Goal: Task Accomplishment & Management: Complete application form

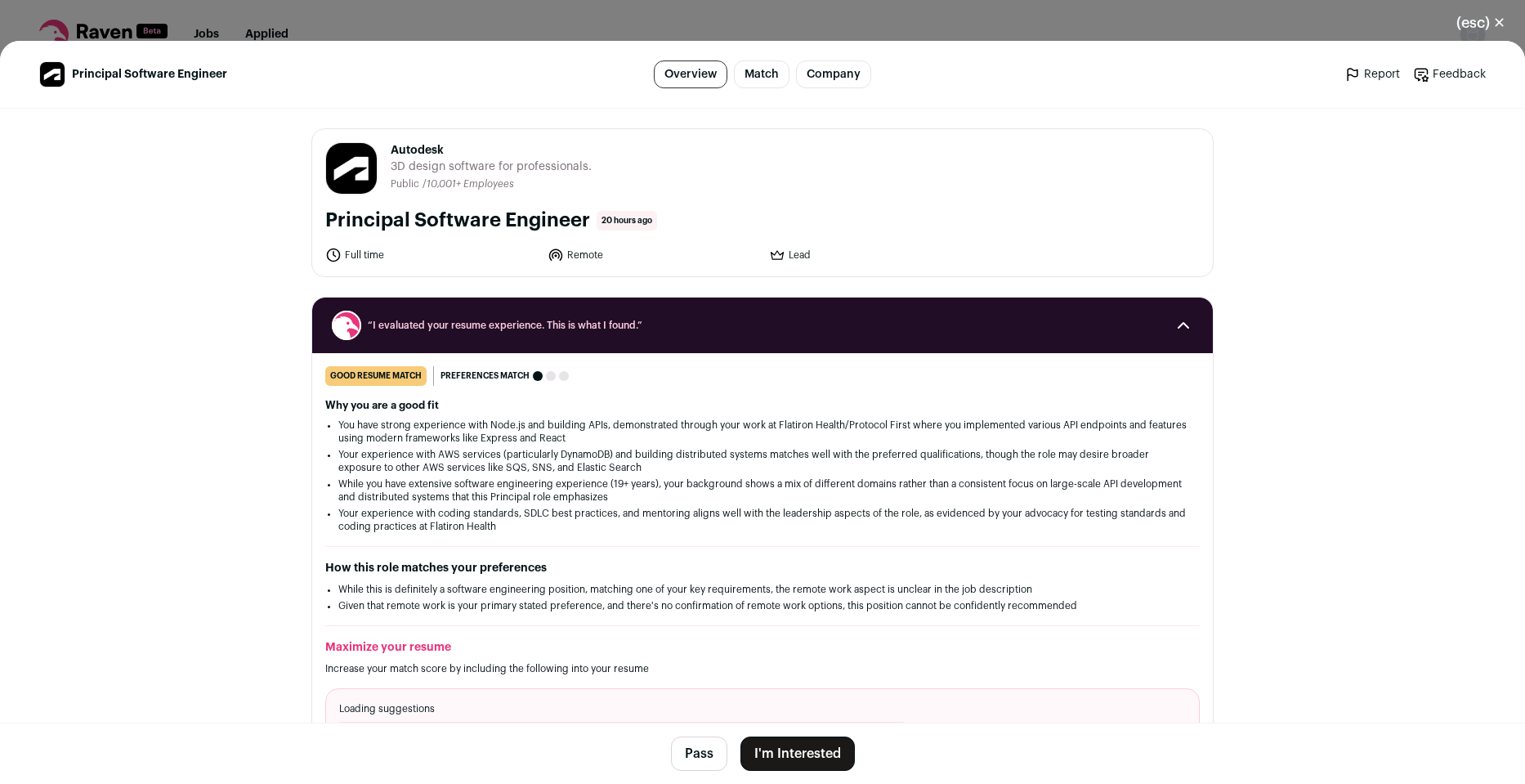
click at [817, 755] on button "I'm Interested" at bounding box center [798, 754] width 114 height 35
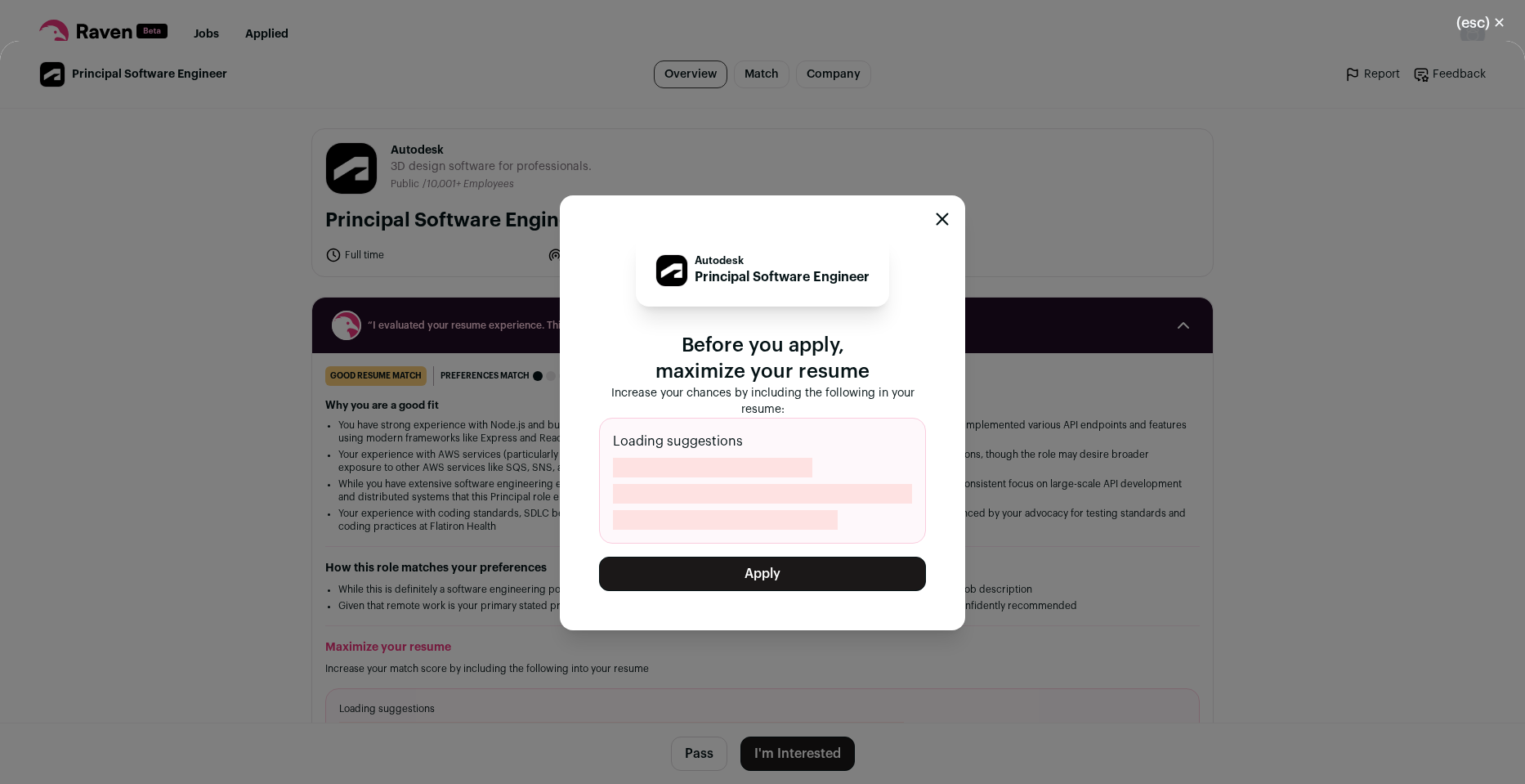
click at [717, 570] on button "Apply" at bounding box center [762, 573] width 327 height 35
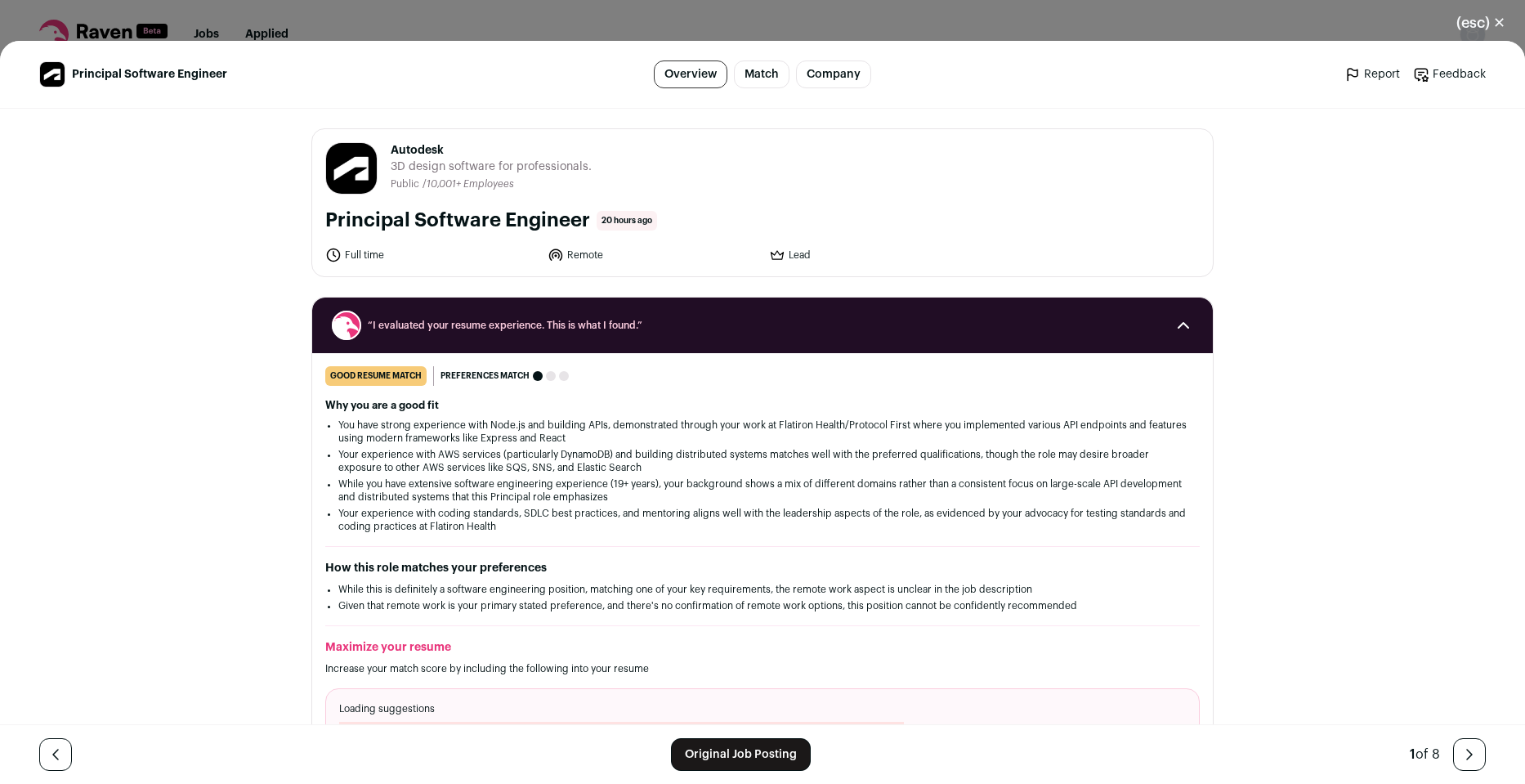
drag, startPoint x: 319, startPoint y: 220, endPoint x: 581, endPoint y: 218, distance: 262.0
click at [581, 218] on div "Autodesk [DOMAIN_NAME] Public / Private Public Company size 10,001+ Tags B2B De…" at bounding box center [762, 203] width 901 height 147
copy h1 "Principal Software Engineer"
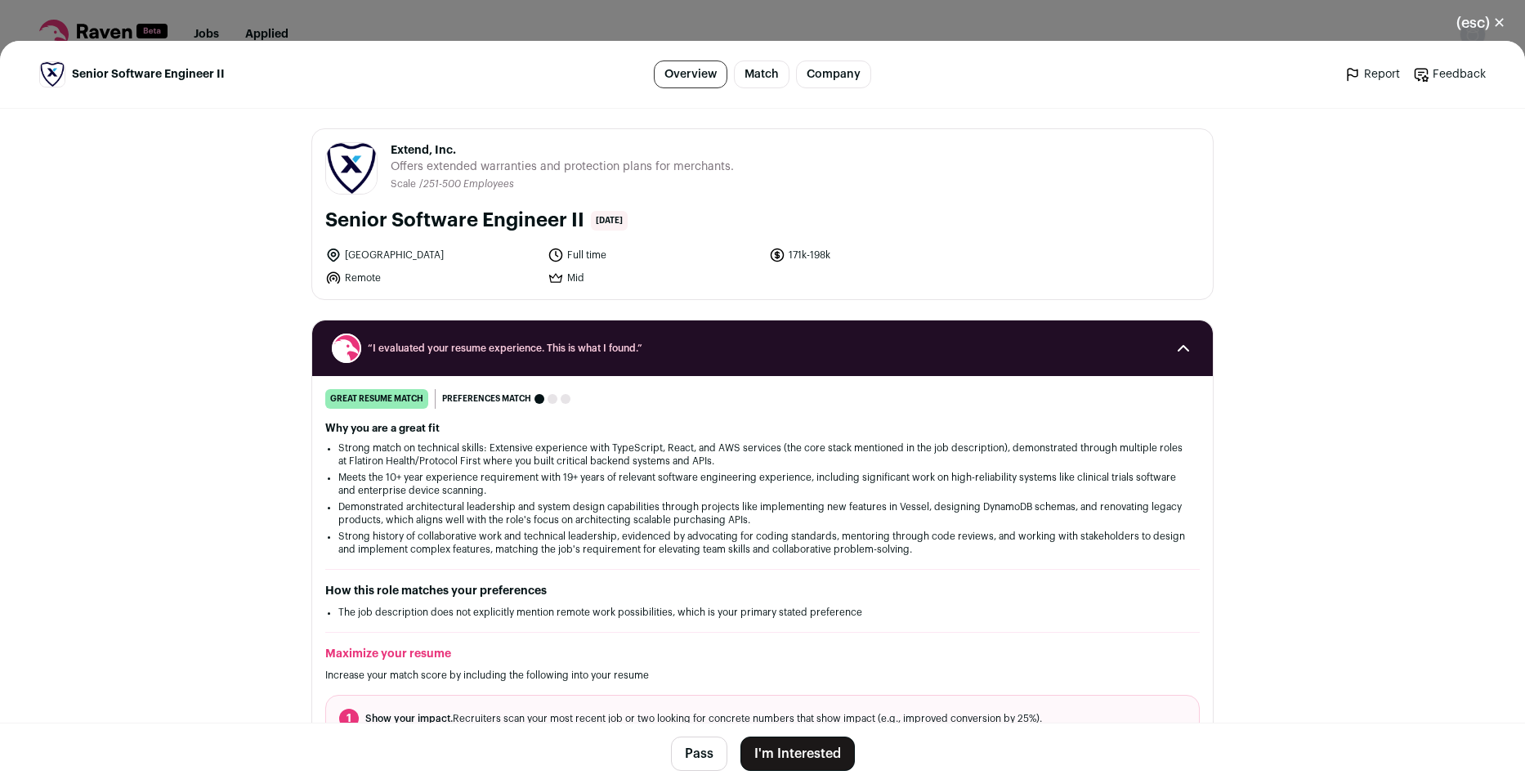
drag, startPoint x: 317, startPoint y: 219, endPoint x: 575, endPoint y: 215, distance: 258.0
click at [575, 215] on div "Extend, Inc. extend.com Public / Private Private Valuation $1.6B Company size 2…" at bounding box center [762, 214] width 901 height 170
copy h1 "Senior Software Engineer II"
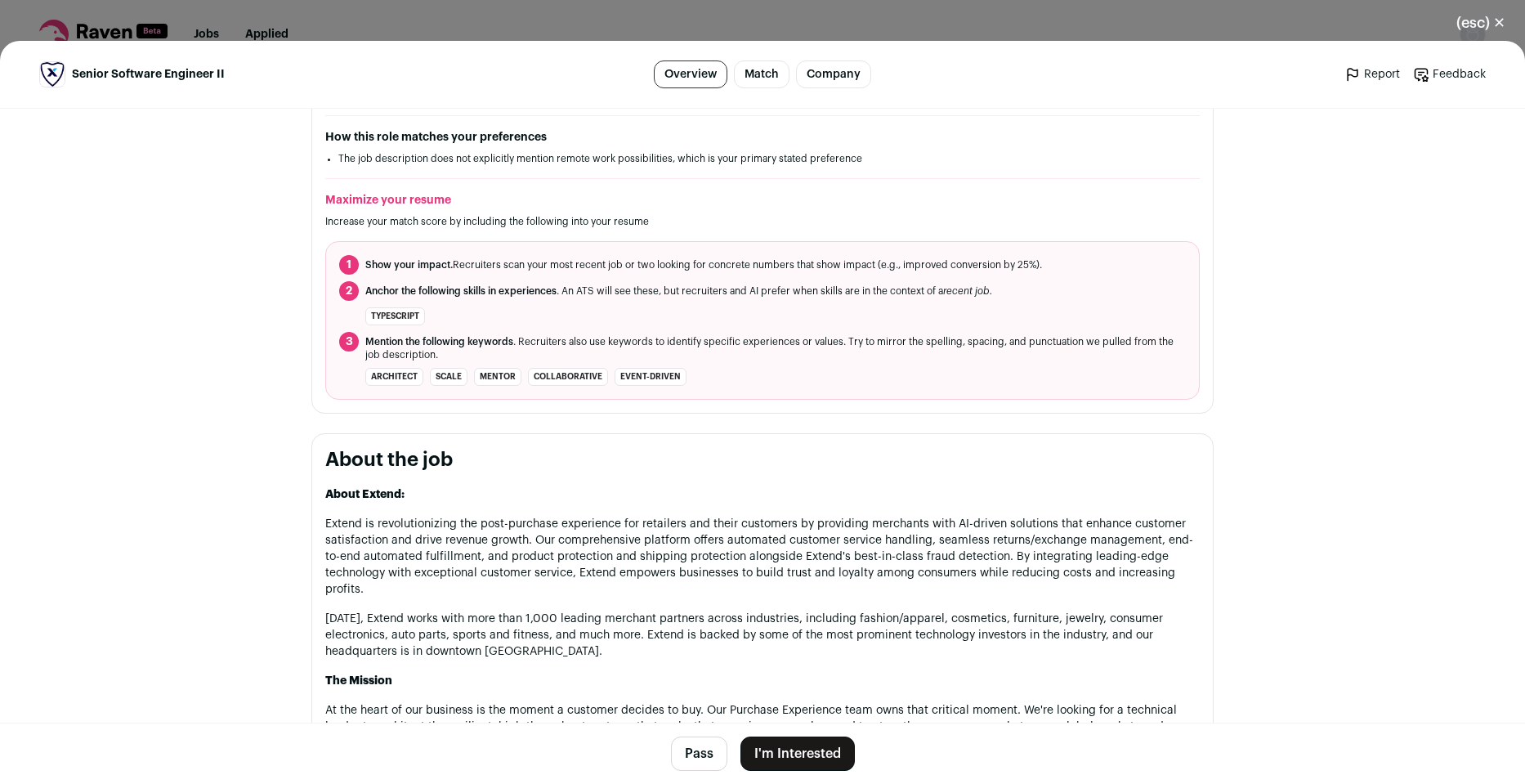
scroll to position [785, 0]
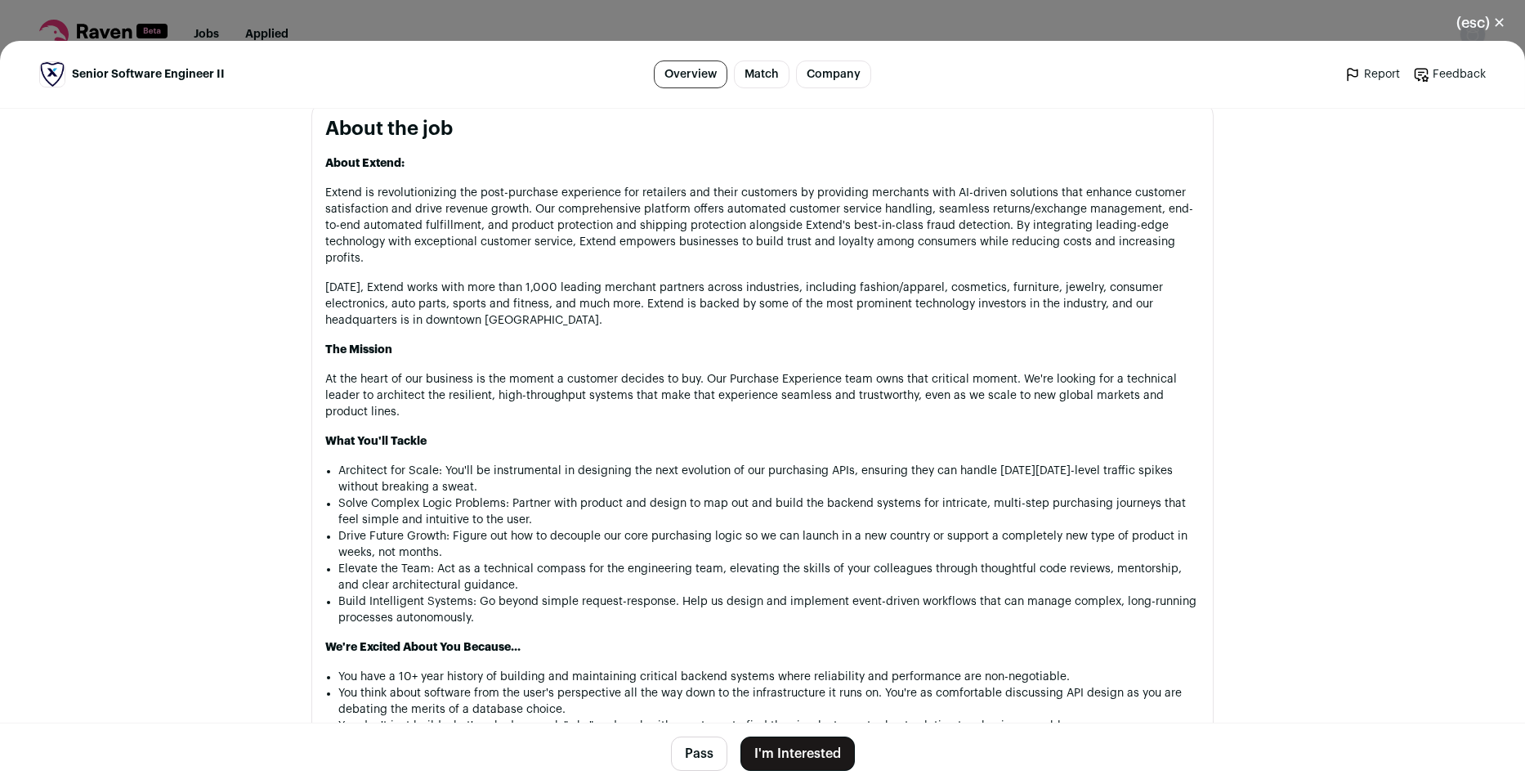
click at [796, 754] on button "I'm Interested" at bounding box center [798, 754] width 114 height 35
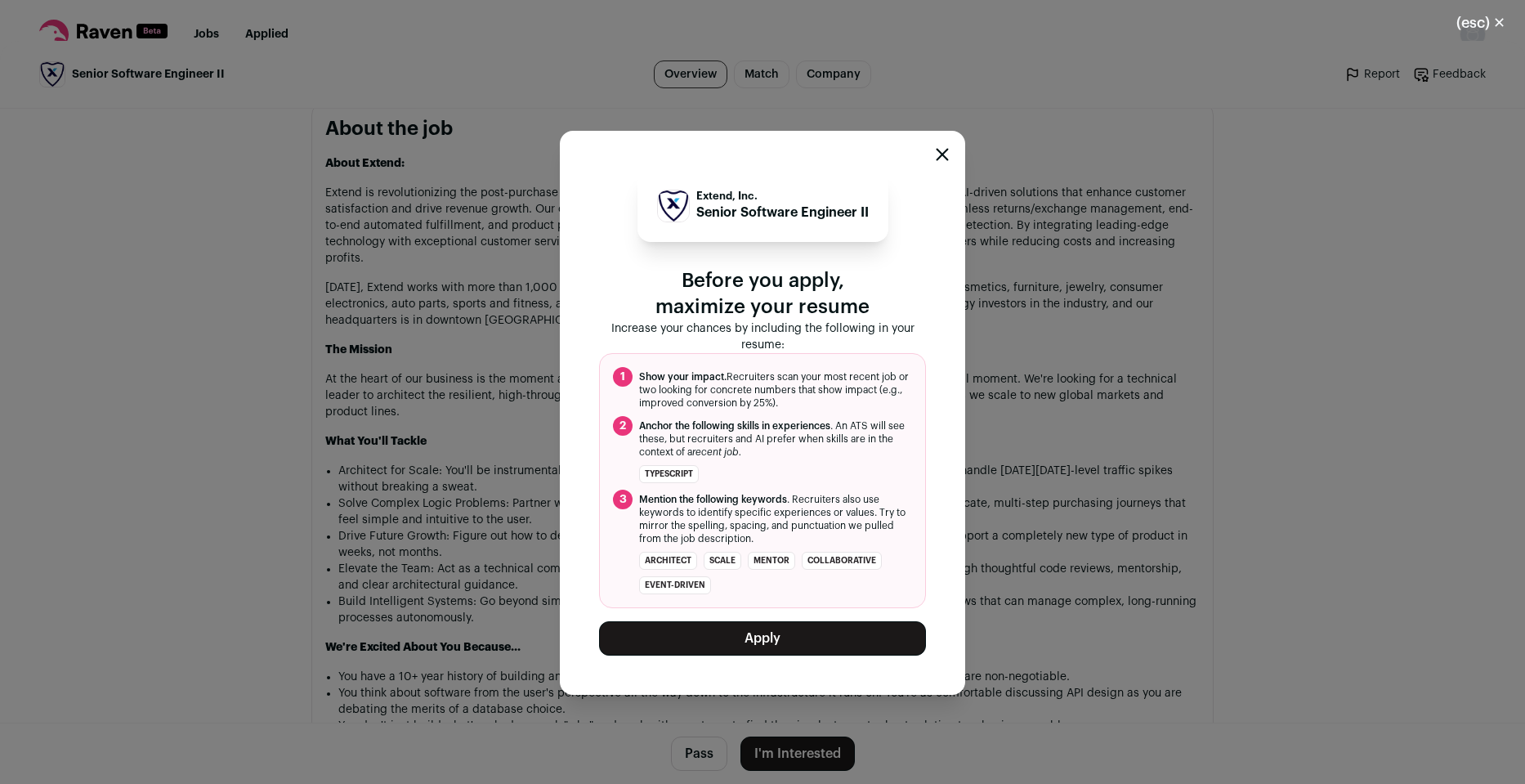
click at [760, 638] on button "Apply" at bounding box center [762, 638] width 327 height 35
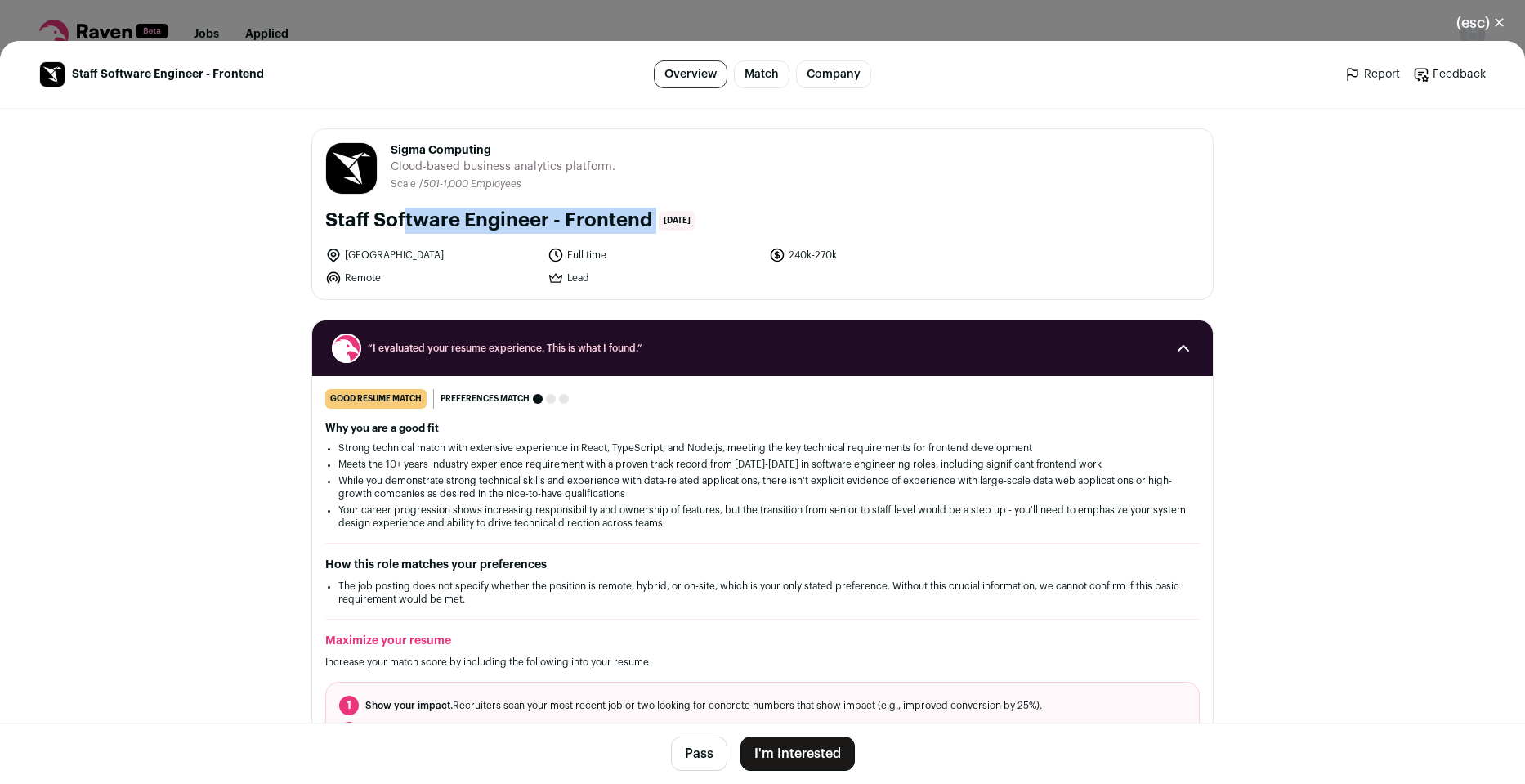
drag, startPoint x: 321, startPoint y: 218, endPoint x: 650, endPoint y: 224, distance: 329.1
click at [650, 224] on div "Staff Software Engineer - Frontend 3 days ago" at bounding box center [762, 221] width 874 height 26
copy div "Staff Software Engineer - Frontend"
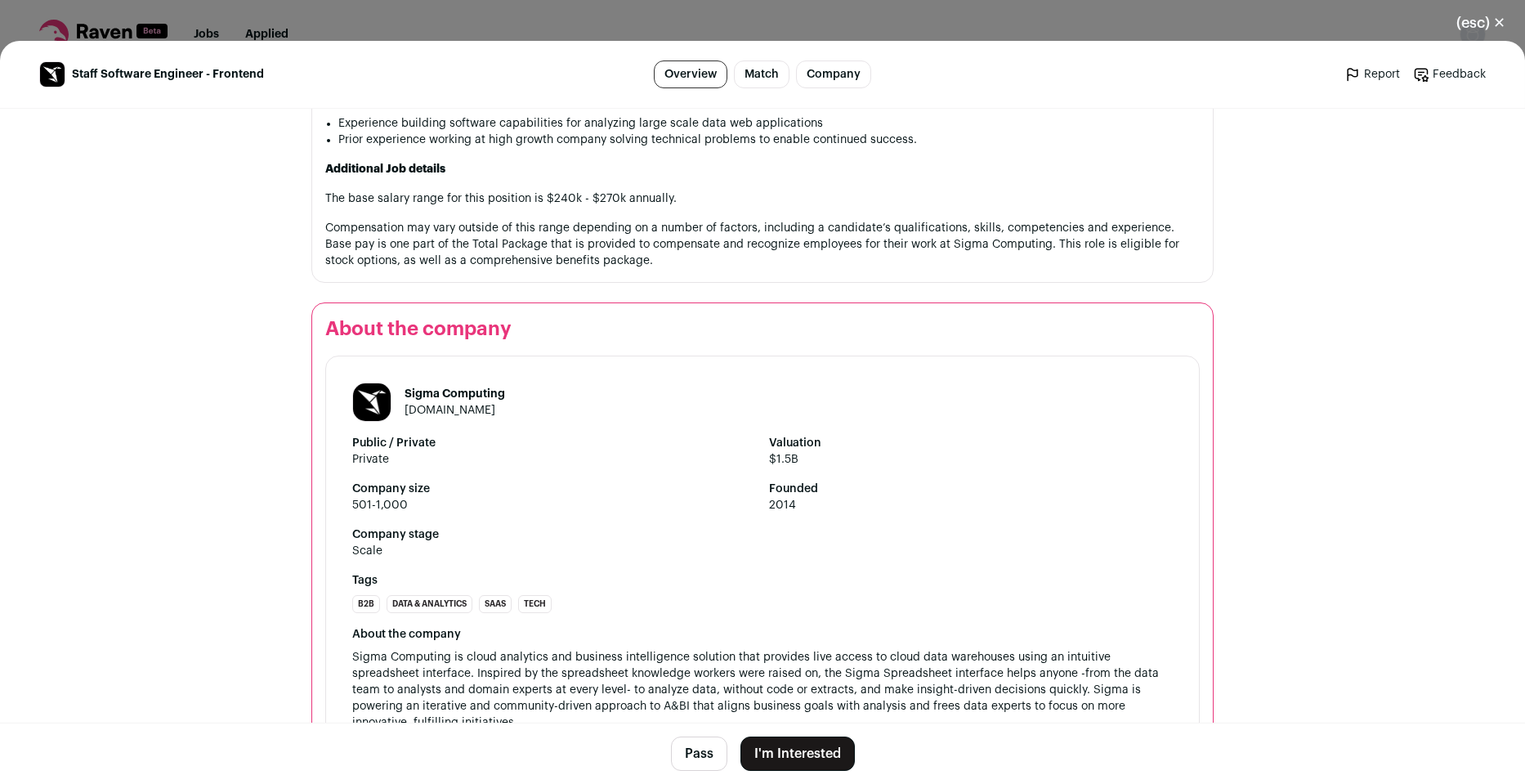
scroll to position [1299, 0]
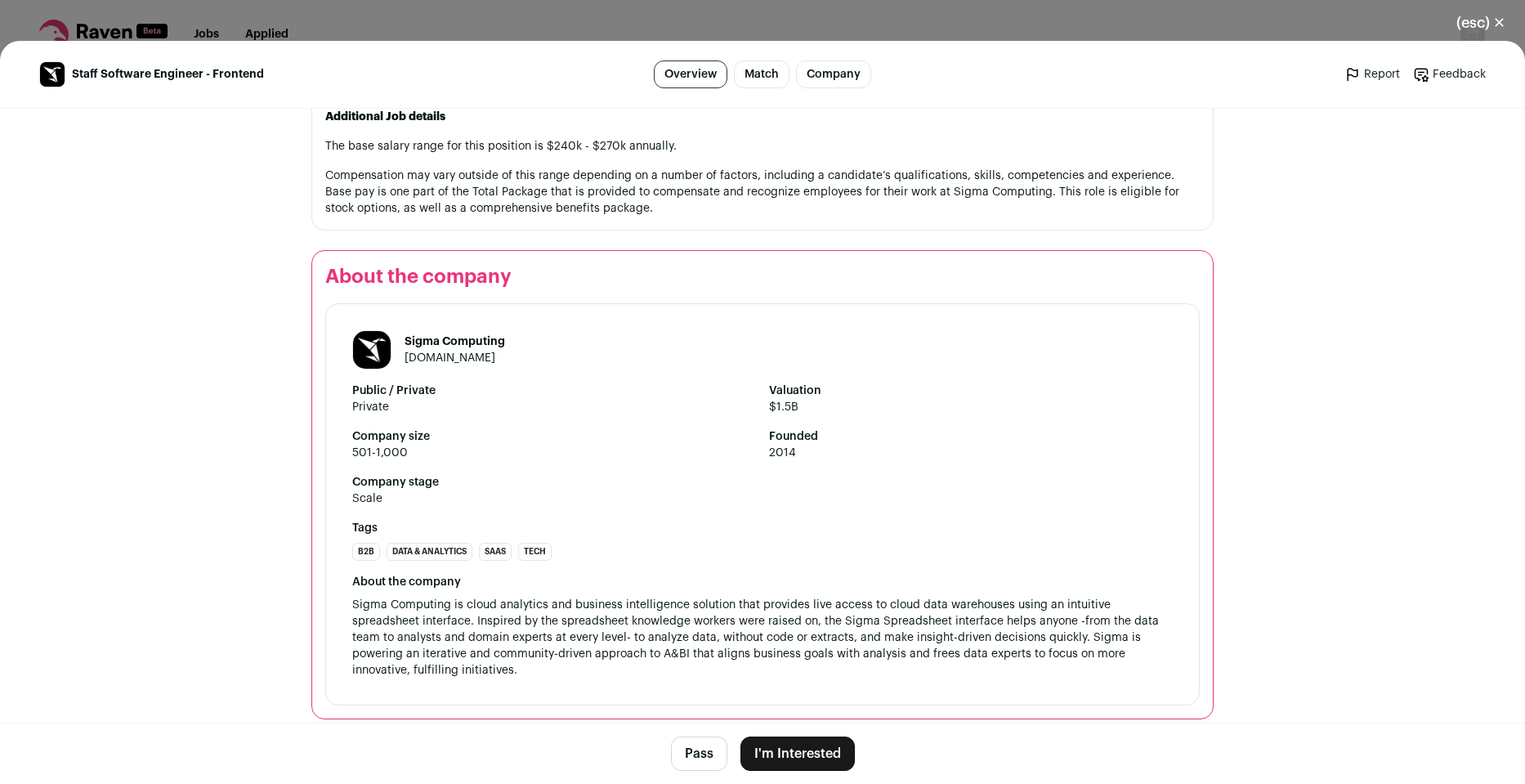
click at [803, 754] on button "I'm Interested" at bounding box center [798, 754] width 114 height 35
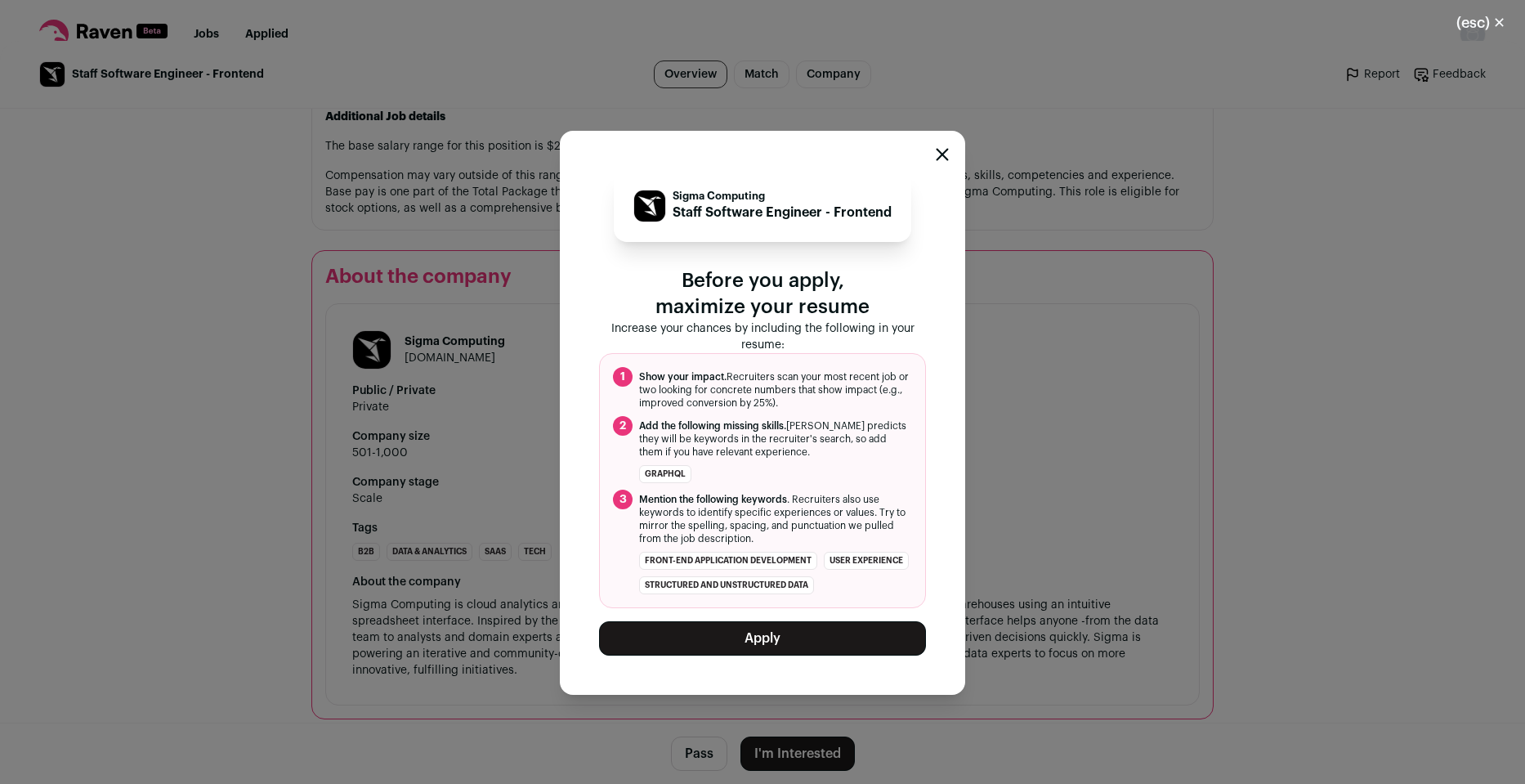
click at [777, 650] on button "Apply" at bounding box center [762, 638] width 327 height 35
